Goal: Task Accomplishment & Management: Use online tool/utility

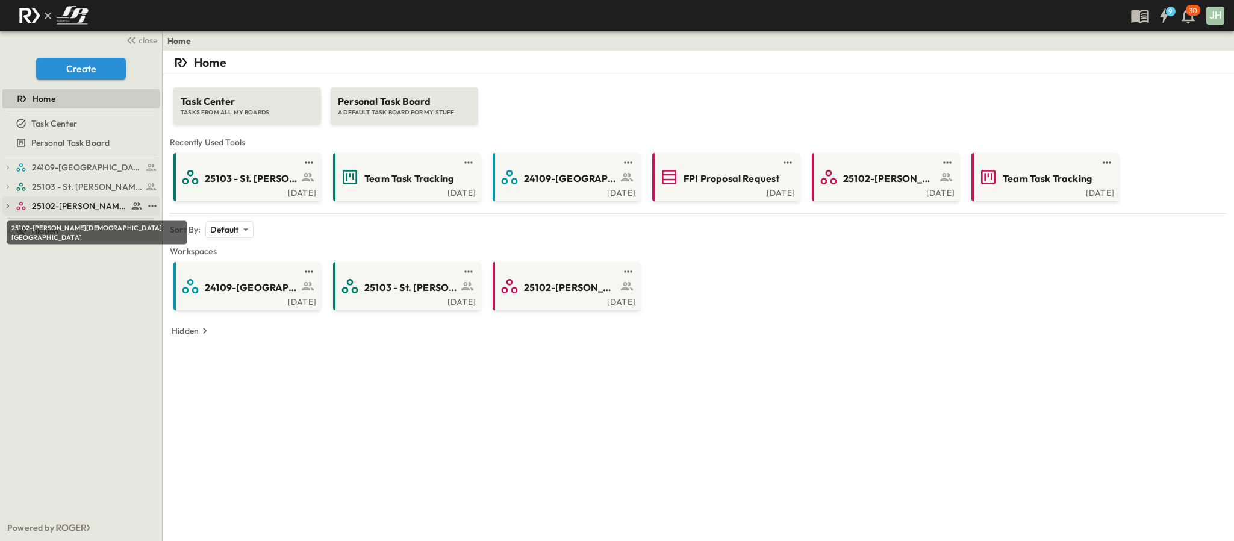
drag, startPoint x: 69, startPoint y: 205, endPoint x: 83, endPoint y: 202, distance: 14.7
click at [69, 205] on span "25102-[PERSON_NAME][DEMOGRAPHIC_DATA][GEOGRAPHIC_DATA]" at bounding box center [80, 206] width 96 height 12
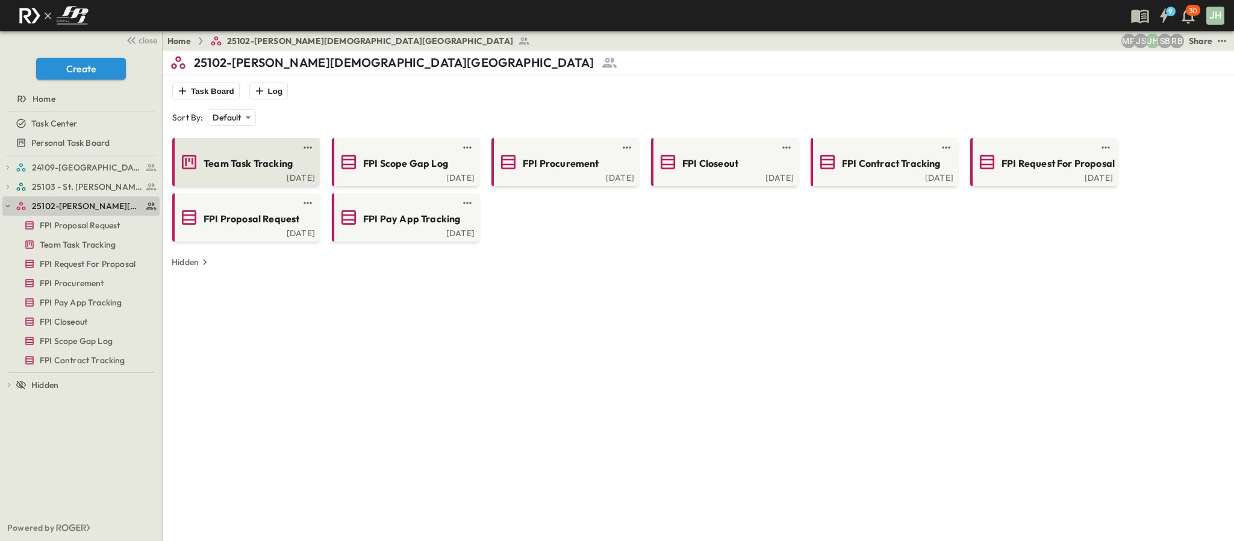
click at [266, 176] on div "[DATE]" at bounding box center [245, 177] width 140 height 10
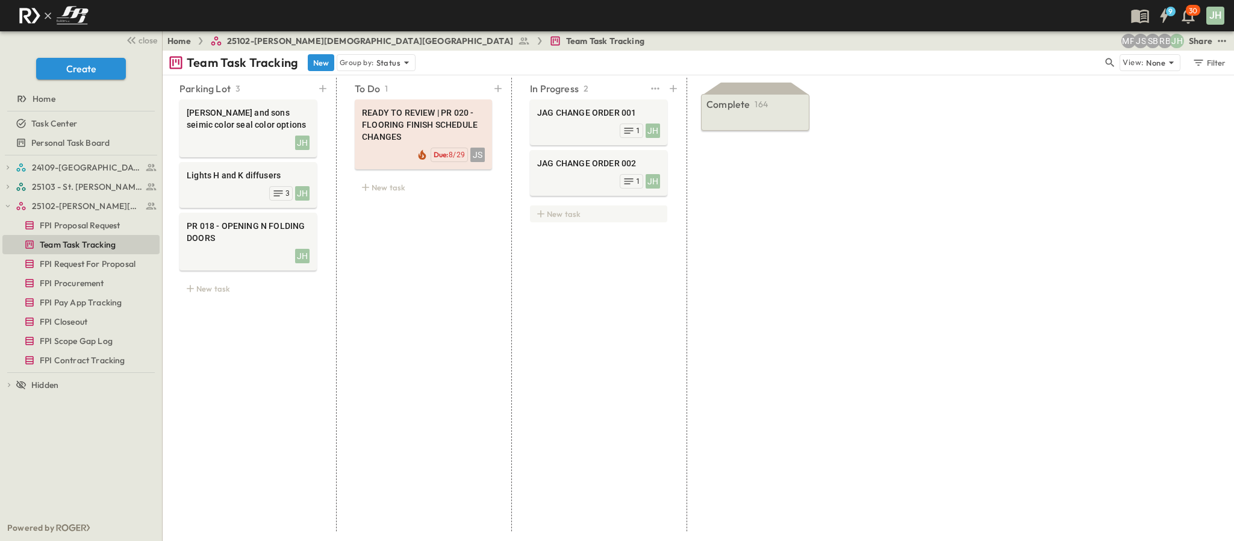
click at [550, 207] on div "New task" at bounding box center [598, 213] width 137 height 17
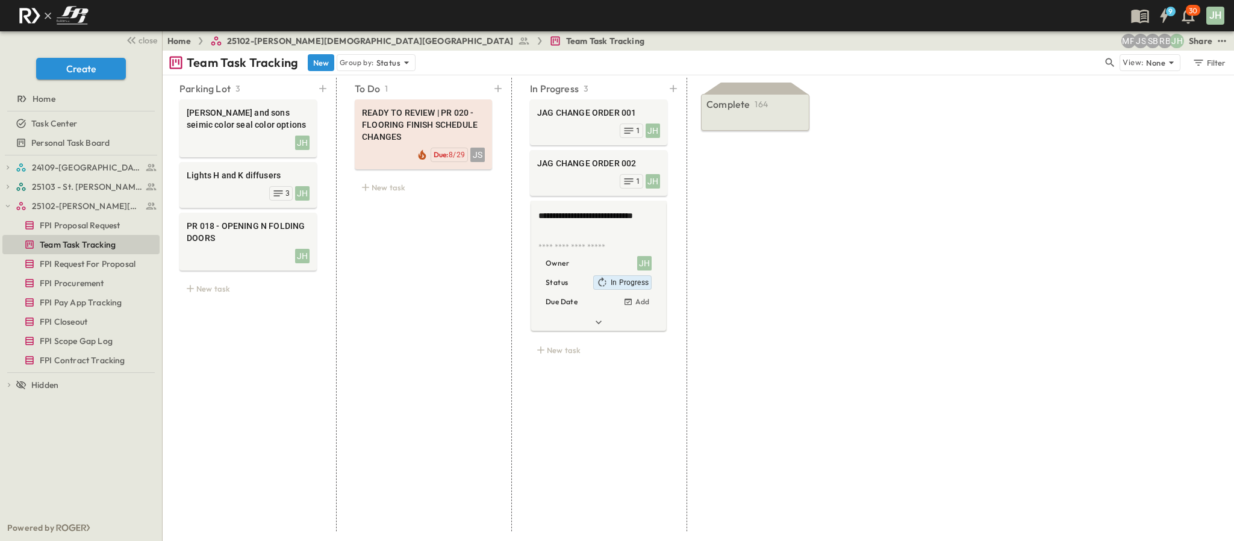
type textarea "**********"
click at [802, 202] on div "Complete 164 READY TO REVIEW | 08710-4.0 - FINALIZED STOREFRONT DOOR HARDWARE -…" at bounding box center [756, 305] width 131 height 454
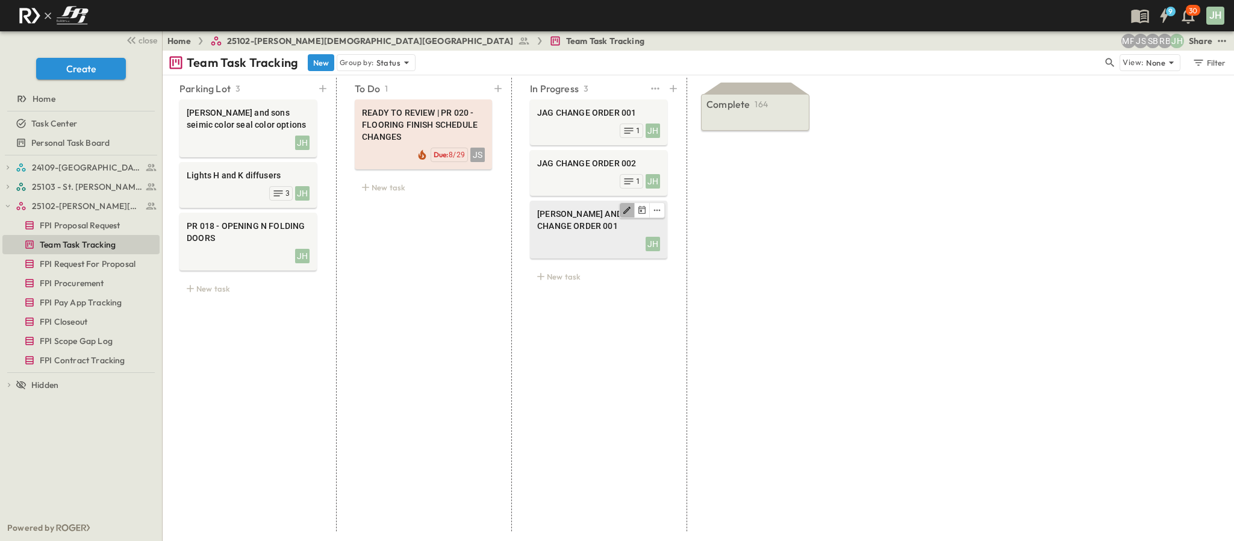
click at [625, 205] on button "Edit" at bounding box center [627, 210] width 15 height 14
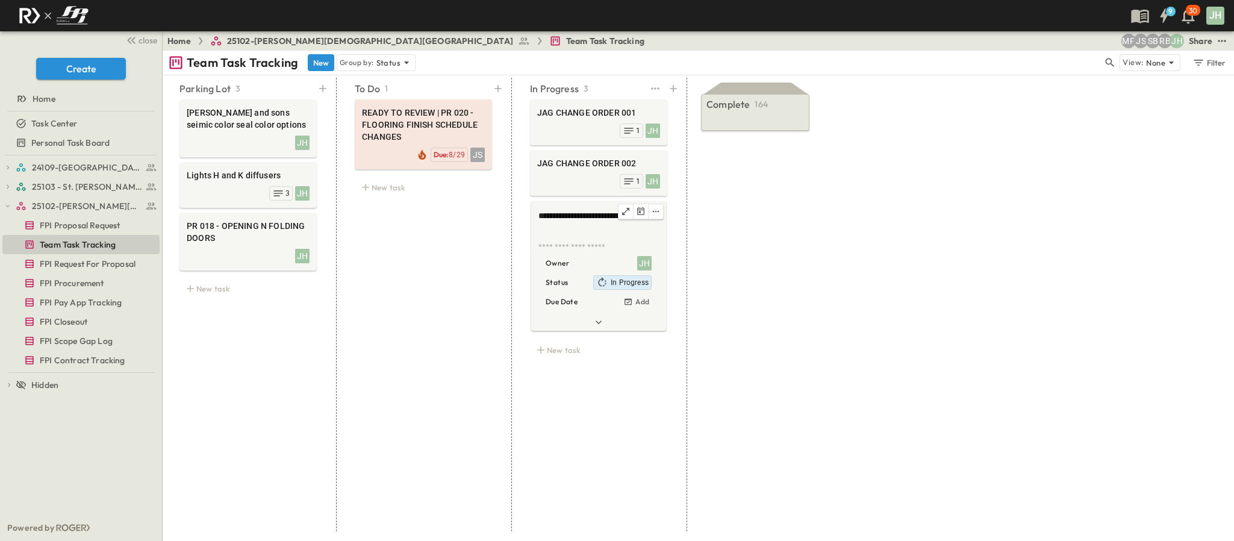
click at [641, 235] on textarea "**********" at bounding box center [597, 222] width 119 height 25
click at [814, 219] on div "Complete 164 READY TO REVIEW | 08710-4.0 - FINALIZED STOREFRONT DOOR HARDWARE -…" at bounding box center [756, 305] width 131 height 454
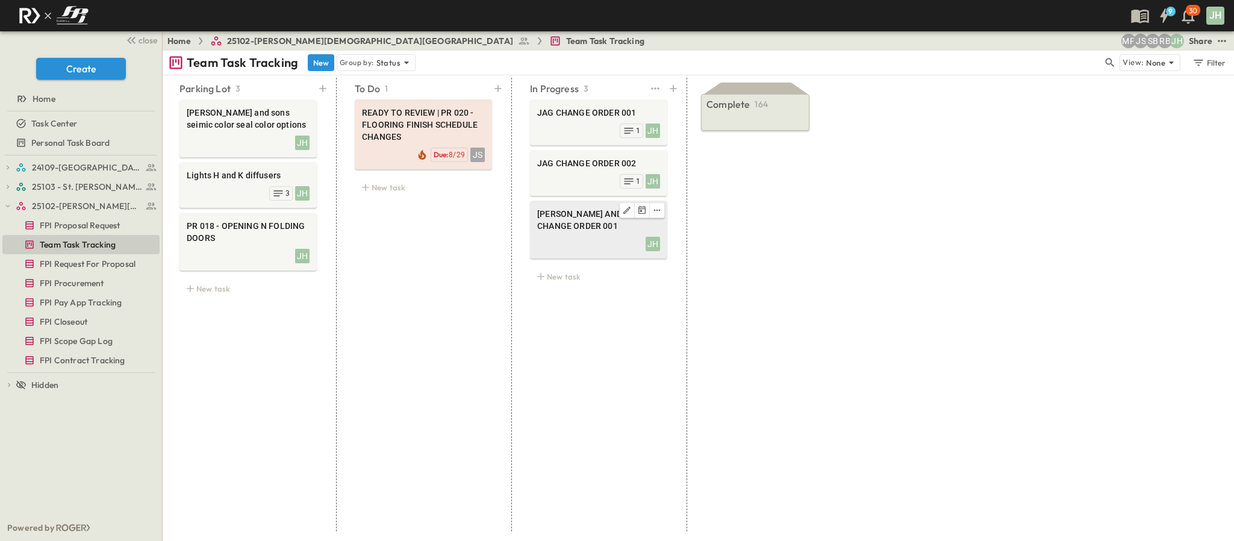
click at [636, 228] on span "[PERSON_NAME] AND SONS CHANGE ORDER 001" at bounding box center [598, 220] width 123 height 24
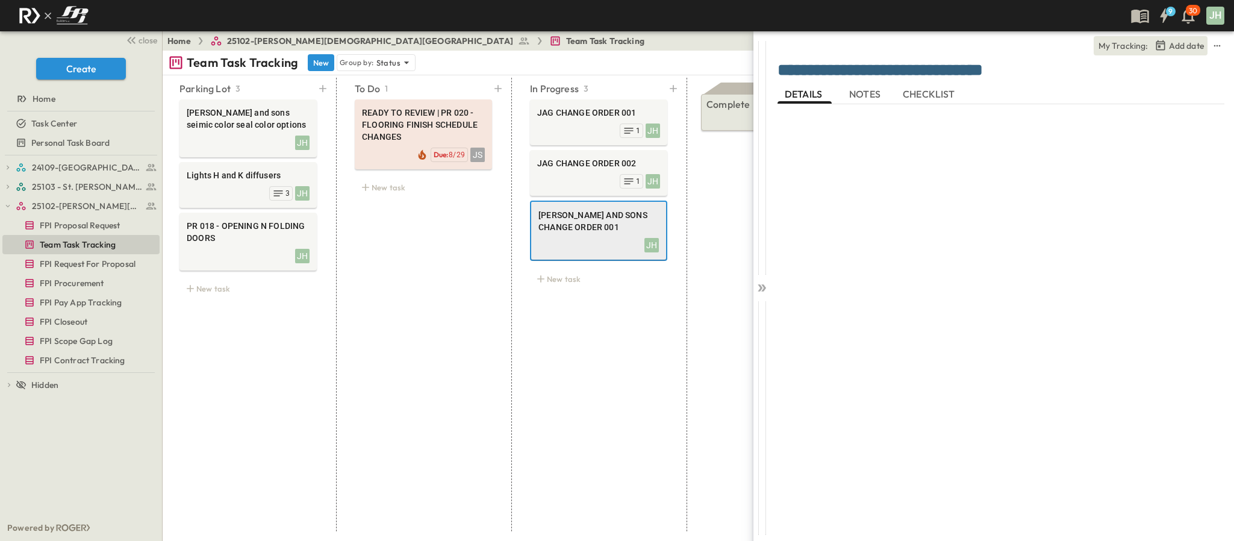
scroll to position [0, 65]
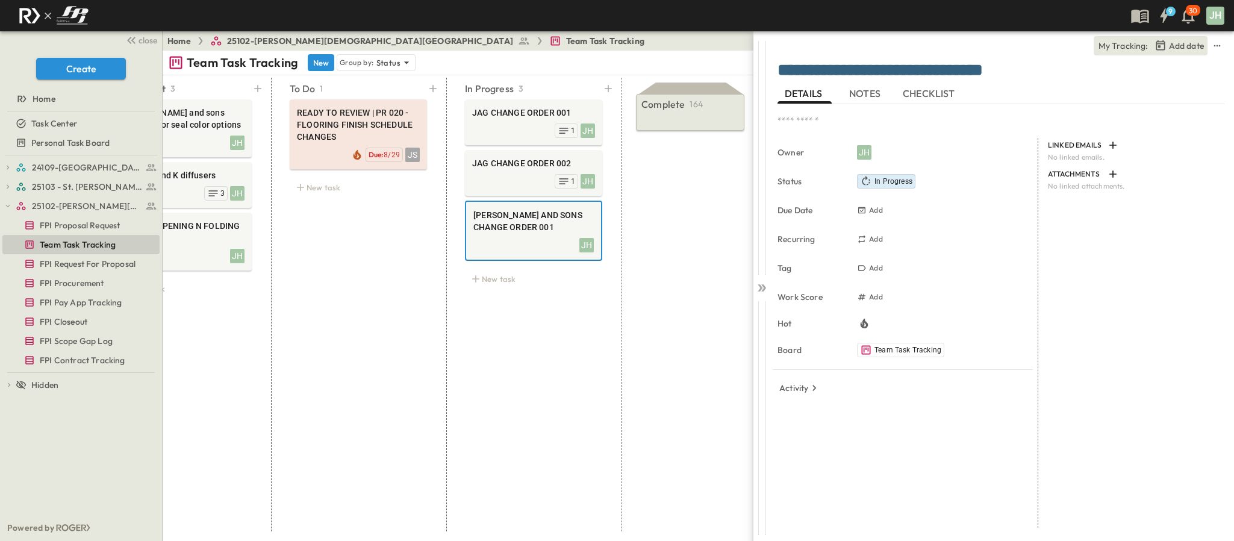
click at [869, 103] on button "NOTES" at bounding box center [866, 93] width 54 height 19
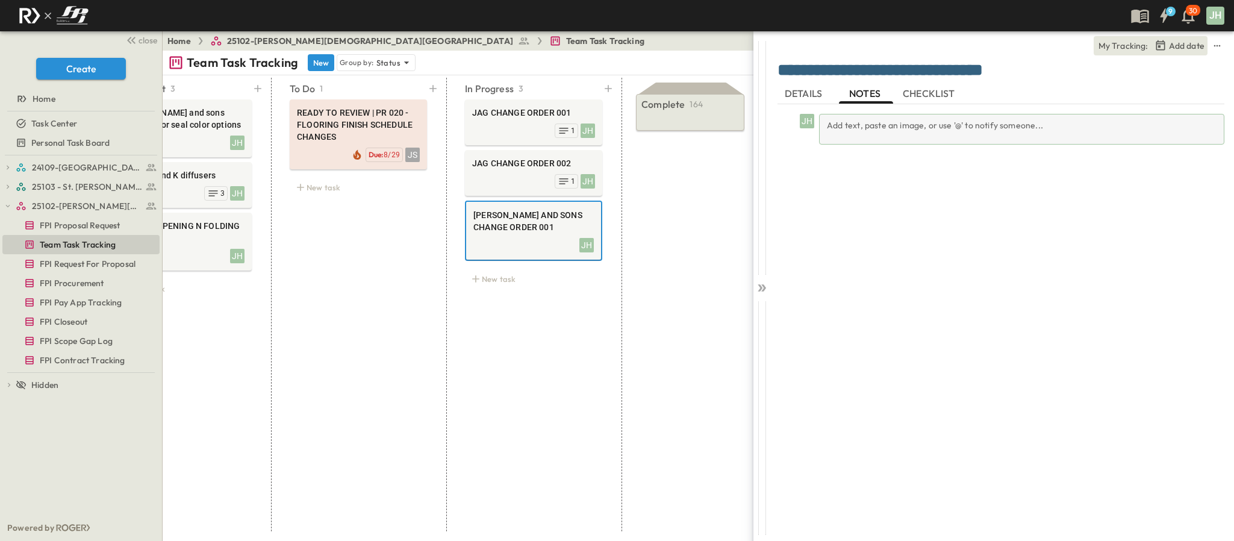
click at [871, 127] on div "Add text, paste an image, or use '@' to notify someone..." at bounding box center [1021, 129] width 405 height 31
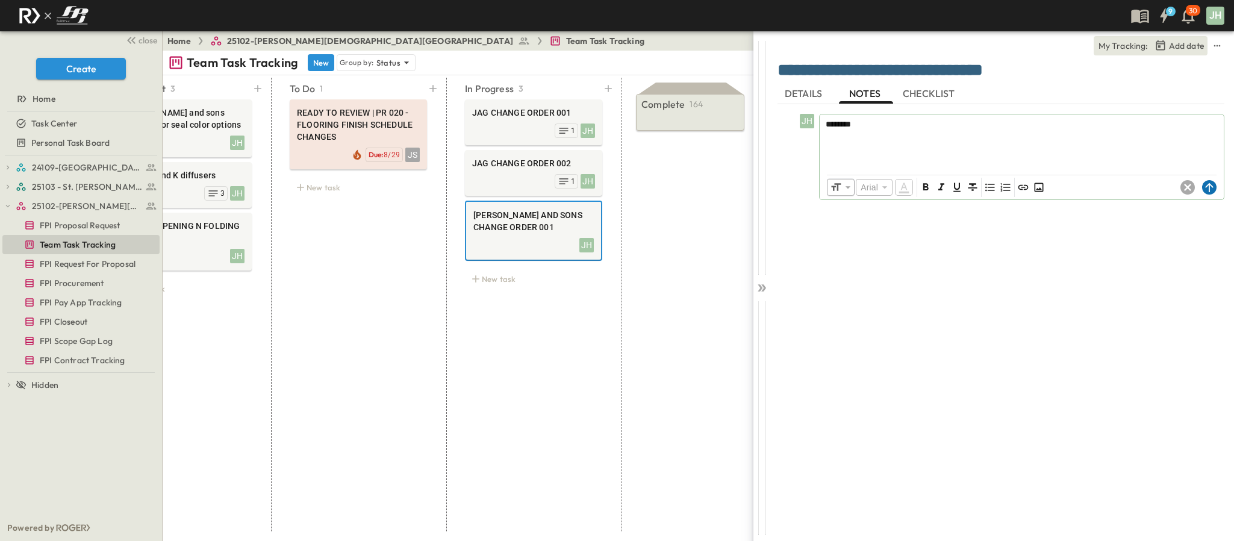
click at [1206, 189] on circle at bounding box center [1209, 187] width 14 height 14
click at [752, 284] on div "**********" at bounding box center [956, 270] width 555 height 541
click at [761, 285] on icon at bounding box center [762, 288] width 12 height 12
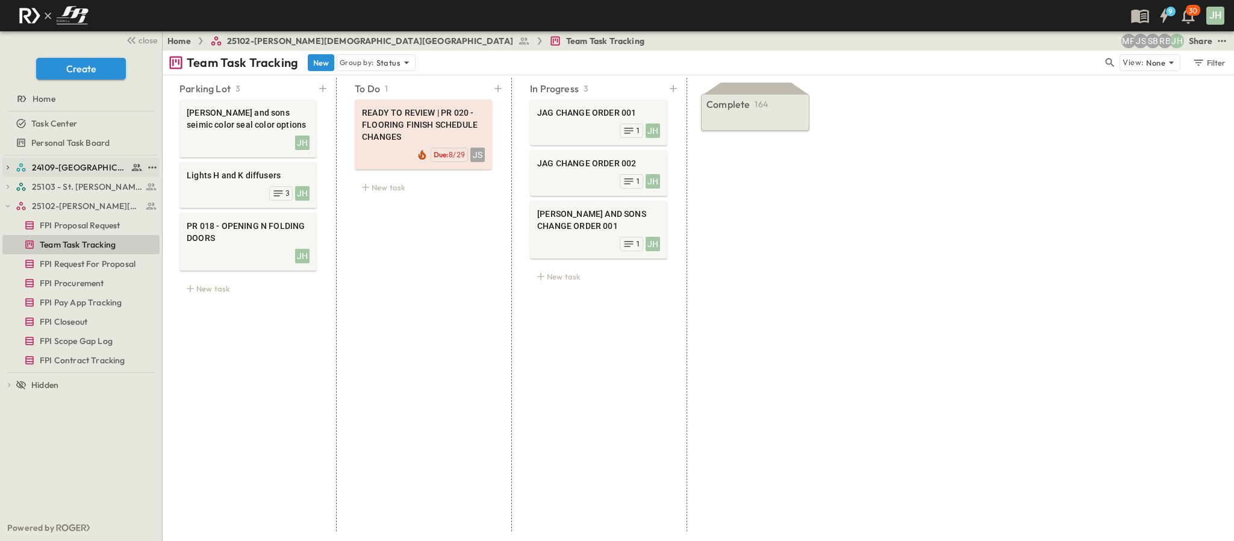
click at [13, 168] on div "24109-[GEOGRAPHIC_DATA][PERSON_NAME]" at bounding box center [80, 167] width 157 height 19
click at [7, 167] on icon "button" at bounding box center [8, 167] width 8 height 8
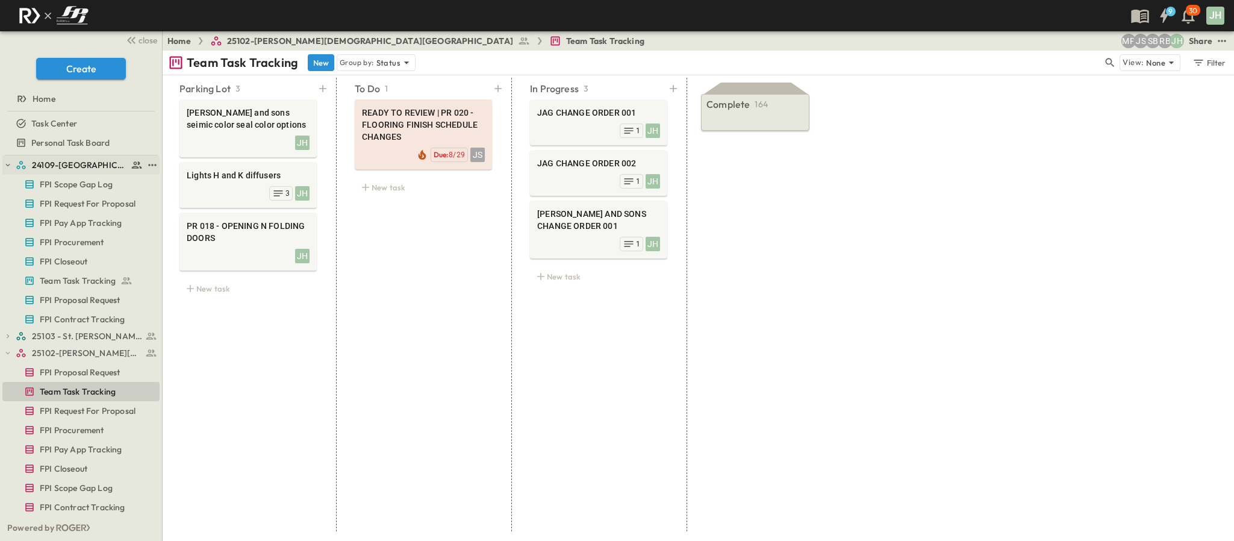
click at [10, 166] on icon "button" at bounding box center [8, 165] width 8 height 8
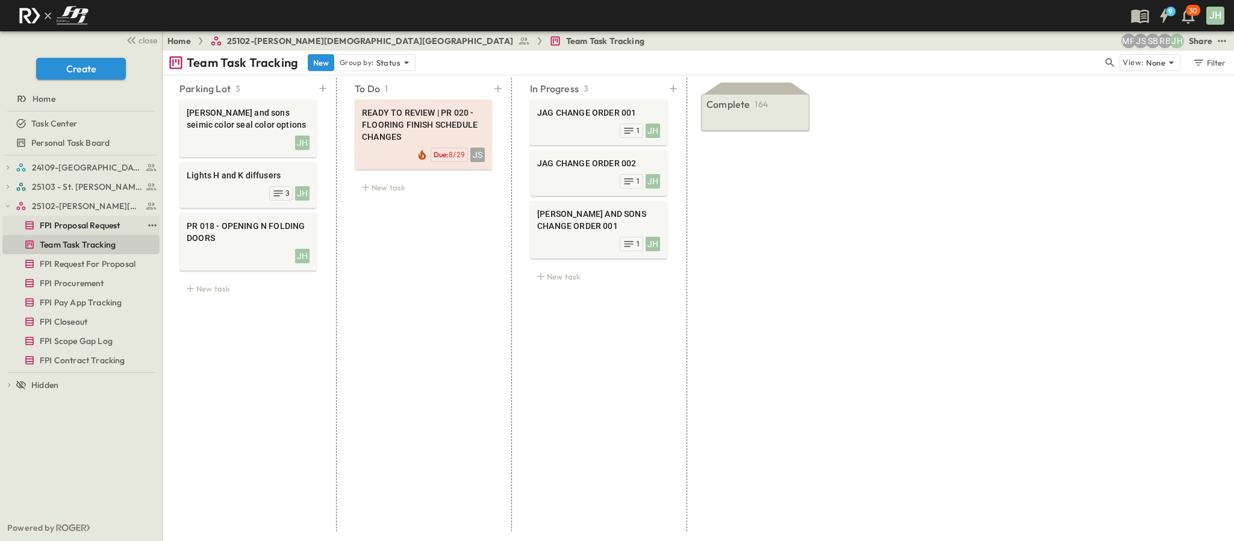
click at [86, 228] on span "FPI Proposal Request" at bounding box center [80, 225] width 80 height 12
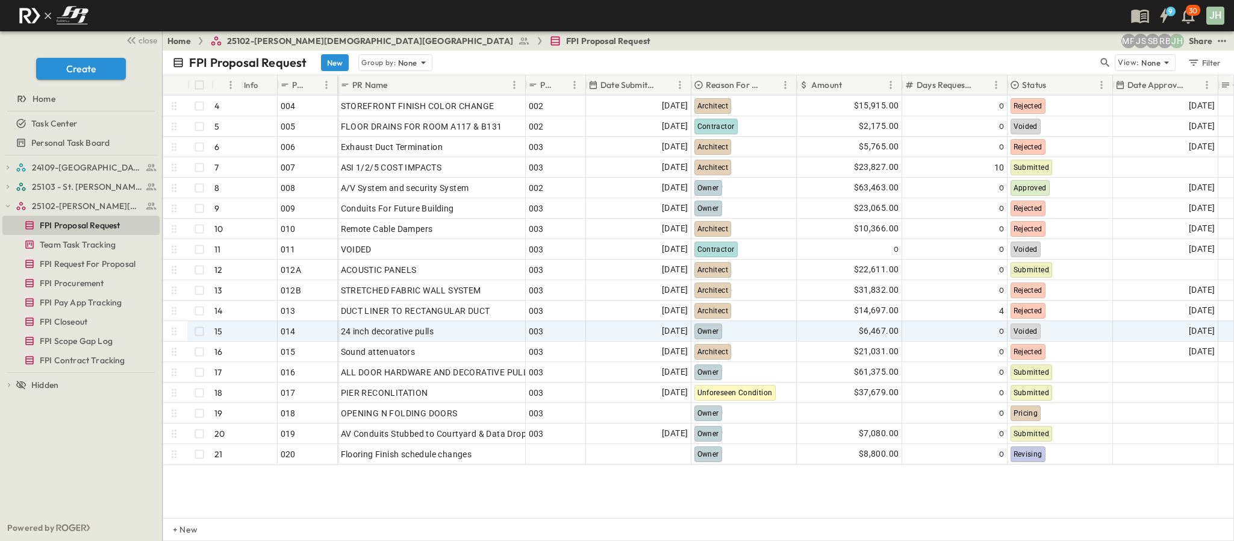
scroll to position [90, 0]
